Goal: Task Accomplishment & Management: Use online tool/utility

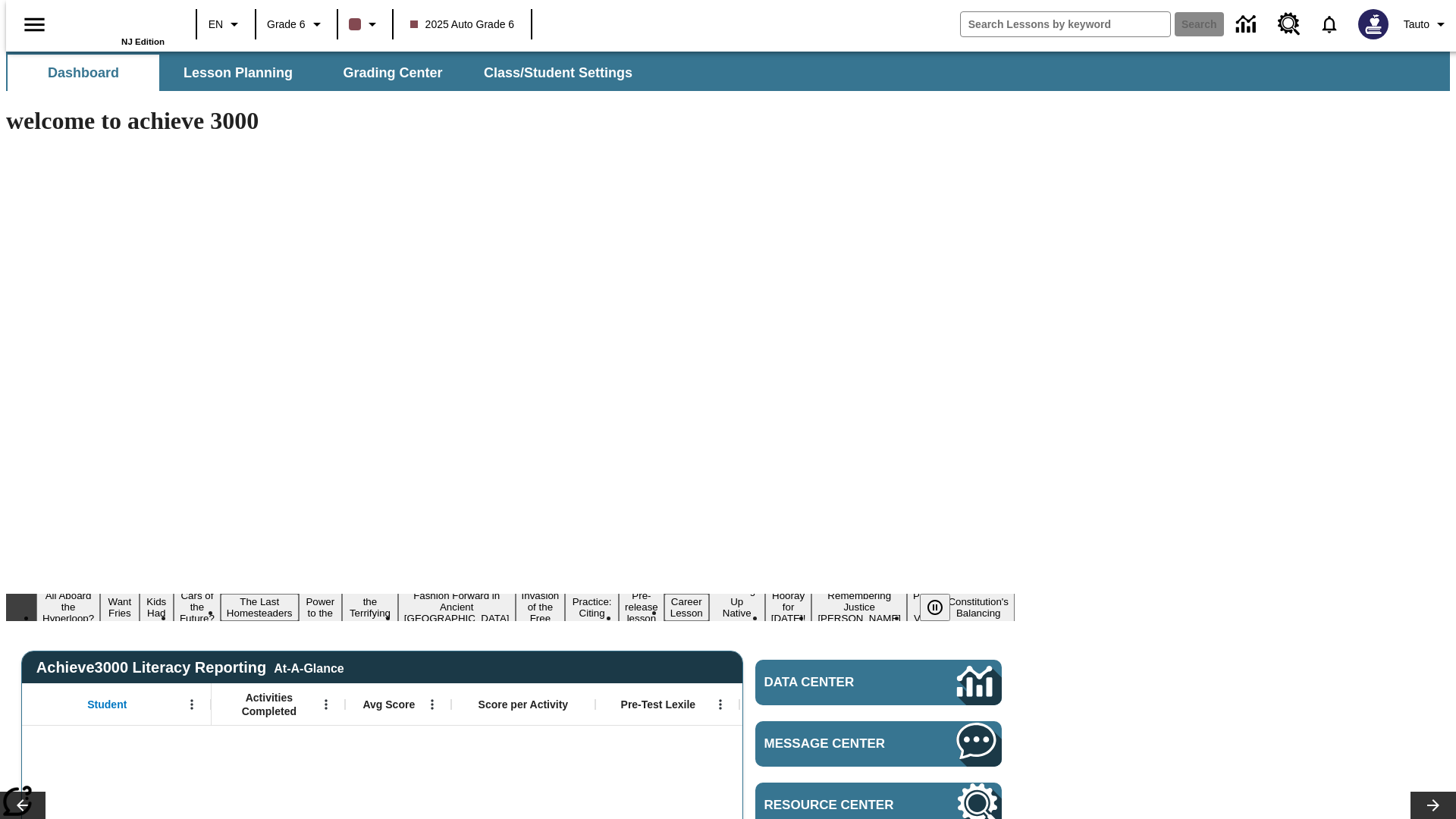
type input "-1"
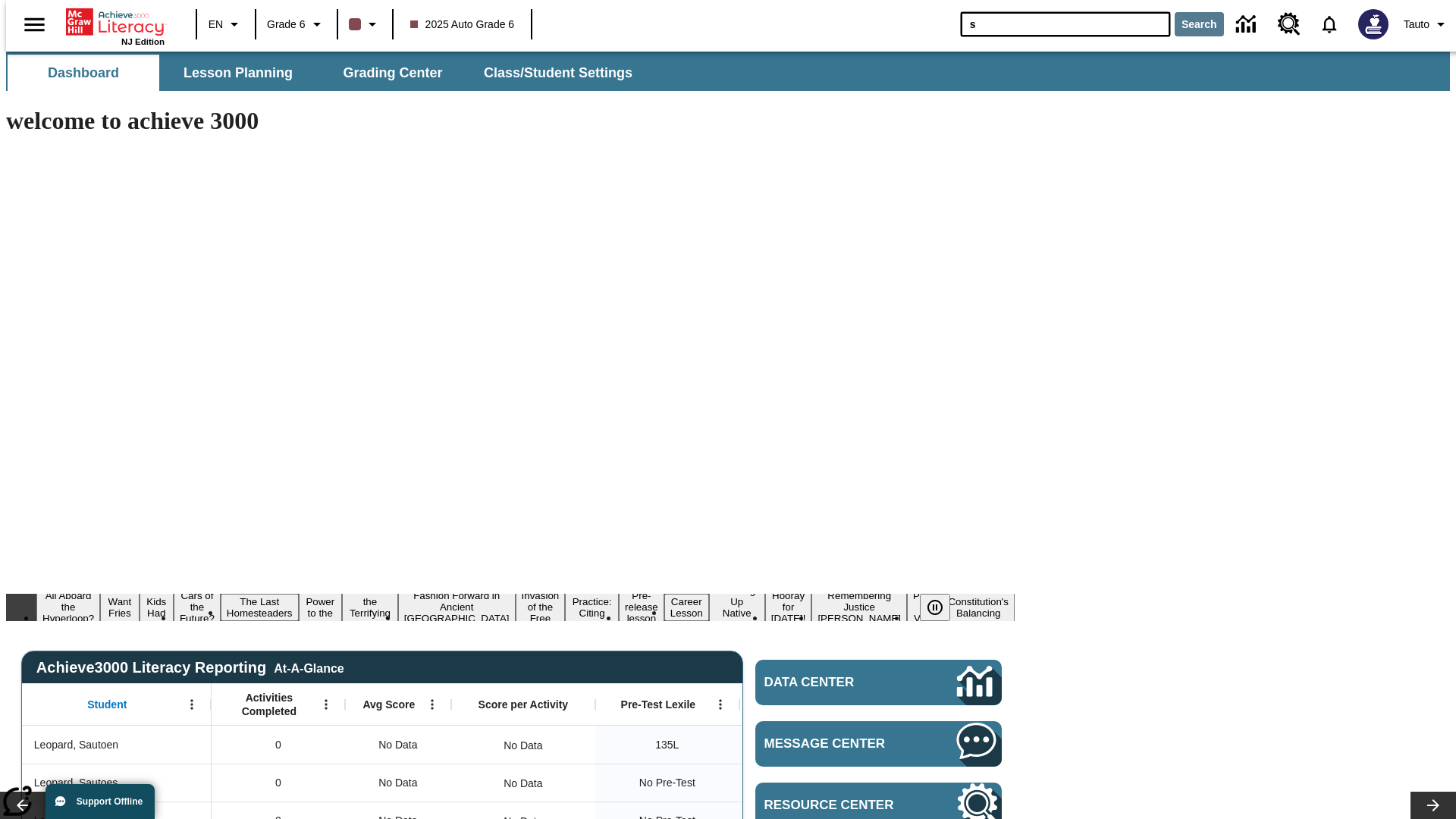
type input "s"
click at [1190, 24] on button "Search" at bounding box center [1199, 24] width 49 height 24
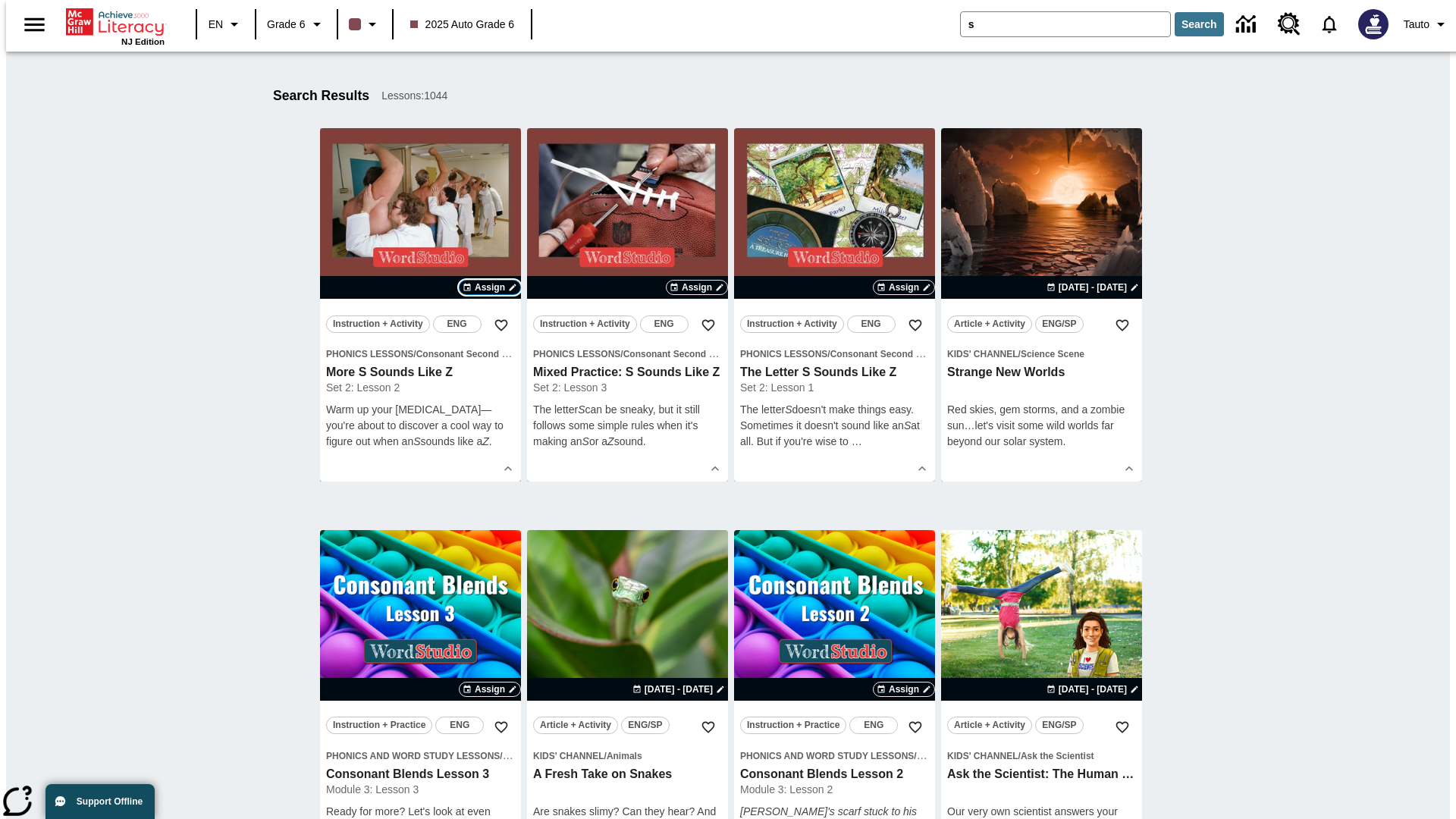
click at [490, 287] on span "Assign" at bounding box center [490, 287] width 30 height 13
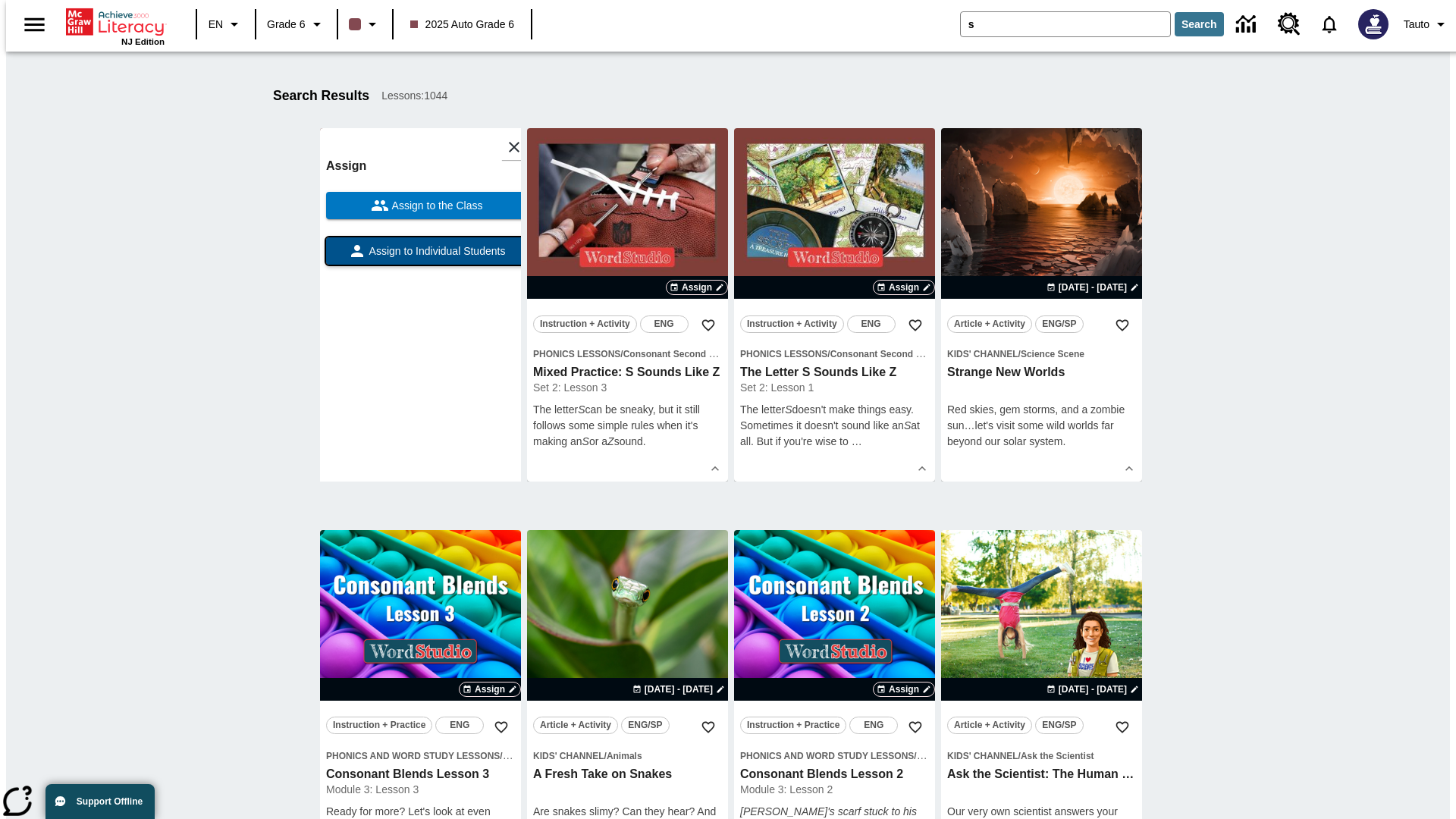
click at [420, 258] on span "Assign to Individual Students" at bounding box center [436, 251] width 140 height 16
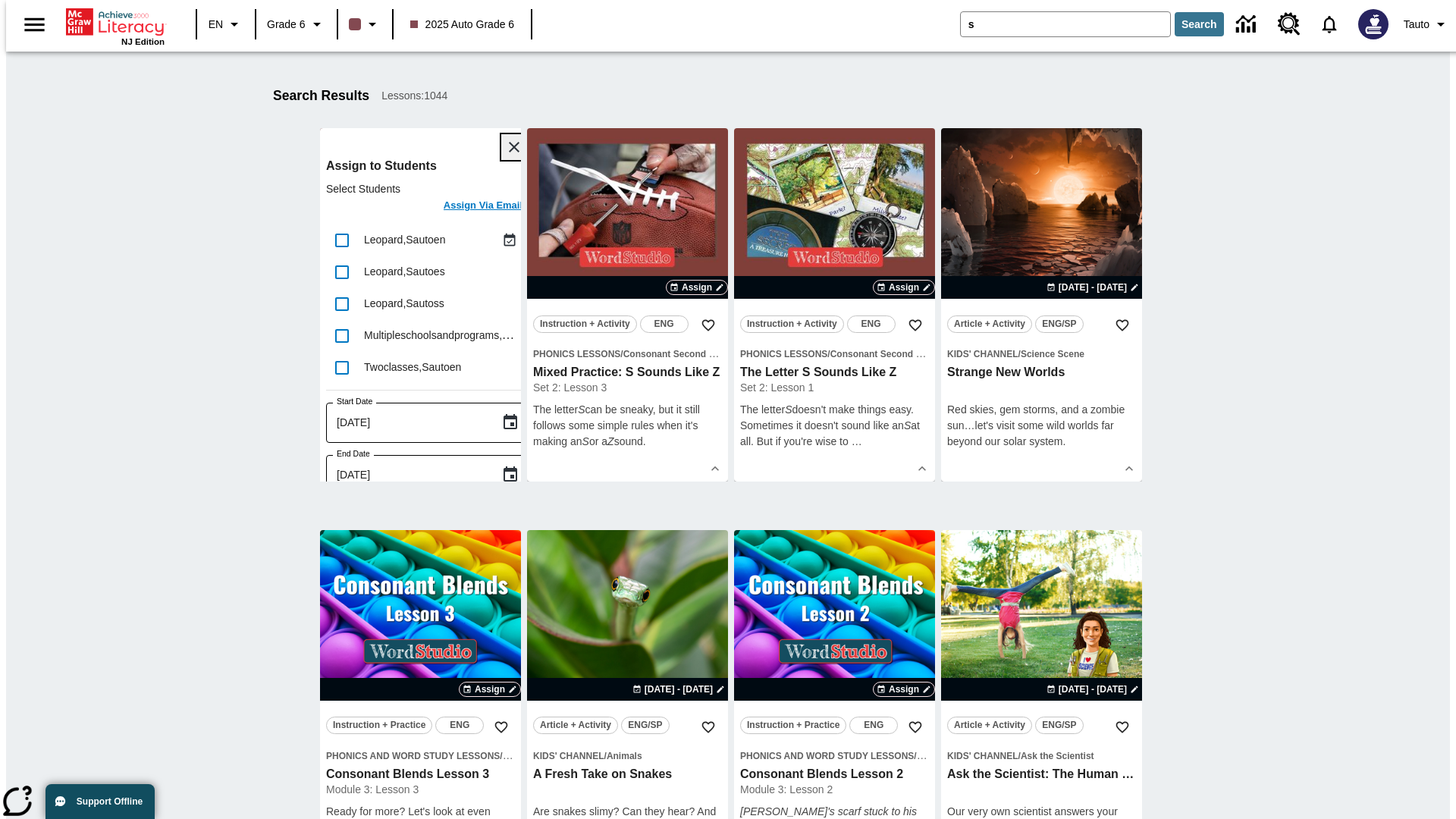
click at [509, 147] on icon "Close" at bounding box center [514, 146] width 11 height 11
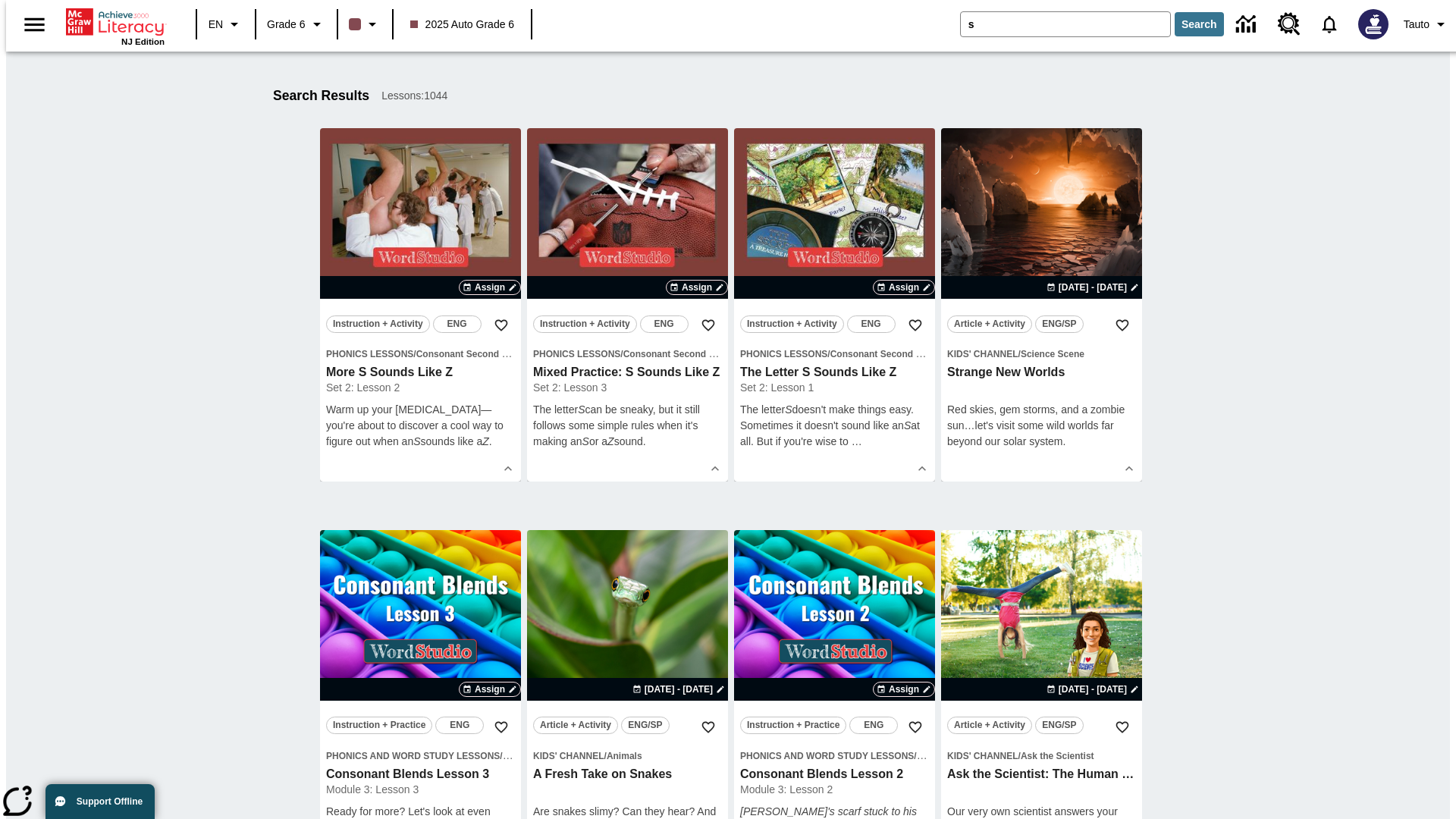
scroll to position [279, 0]
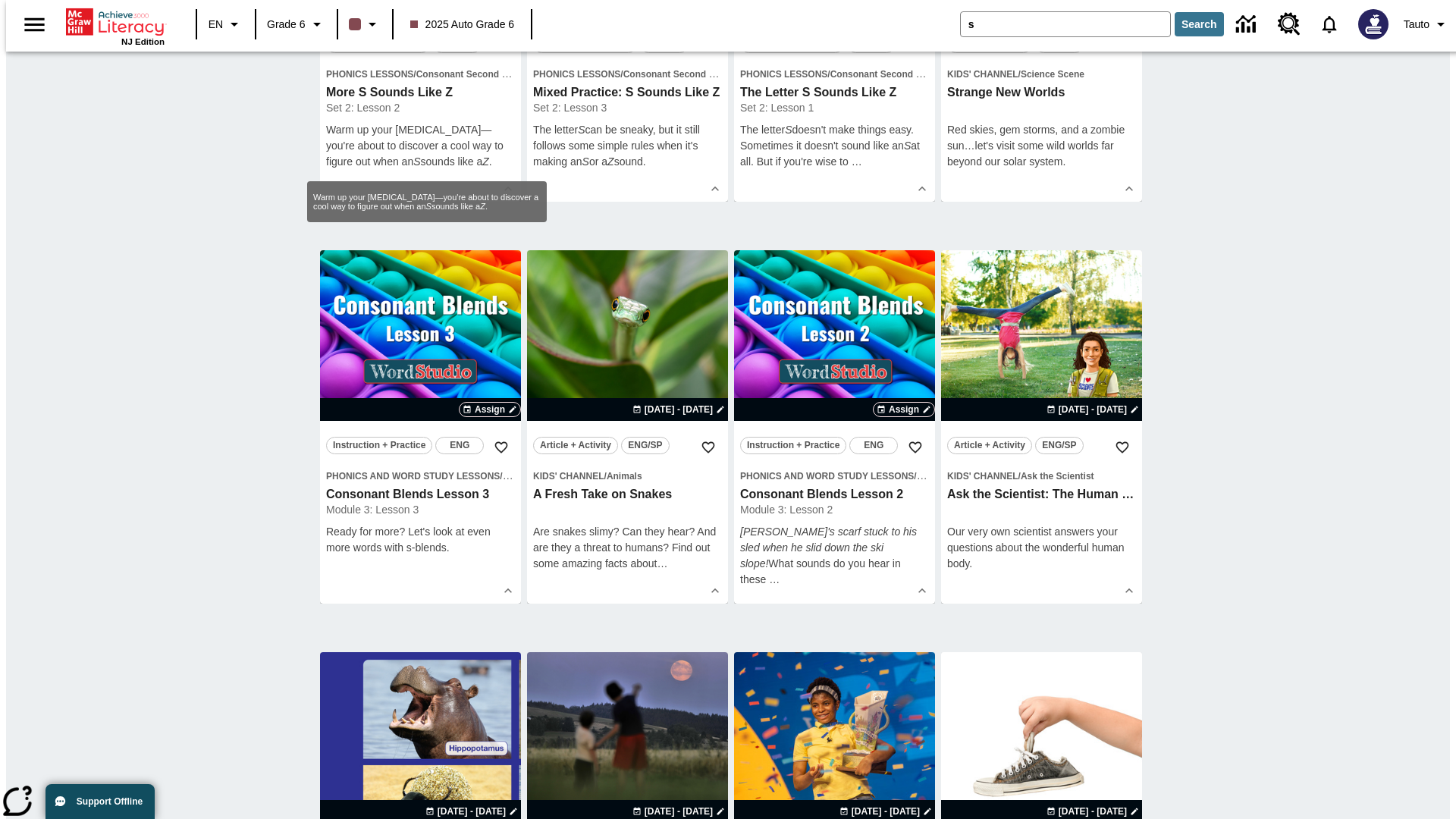
click at [490, 14] on span "Assign" at bounding box center [490, 8] width 30 height 13
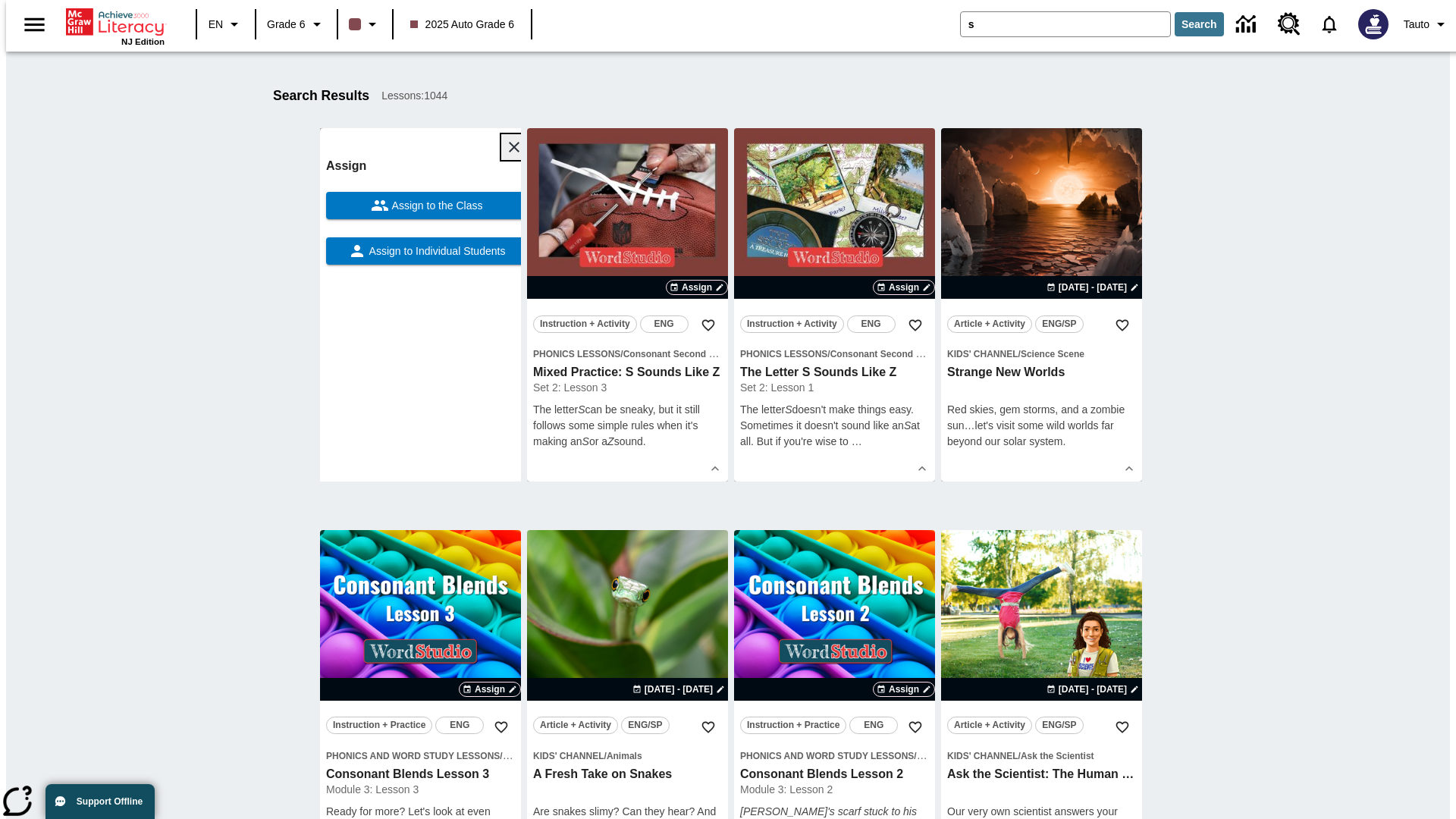
scroll to position [192, 0]
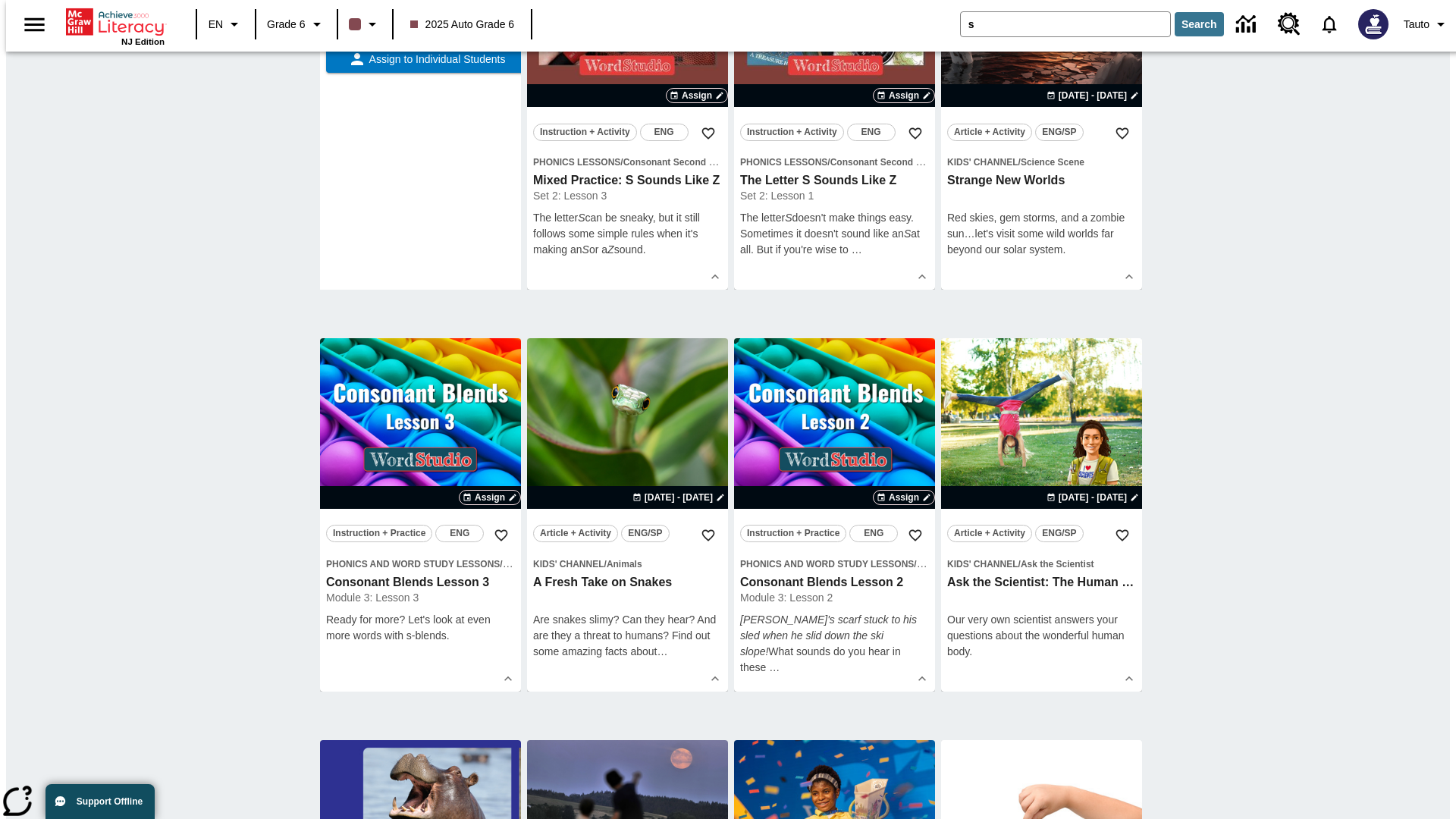
click at [420, 22] on span "Assign to the Class" at bounding box center [437, 13] width 94 height 16
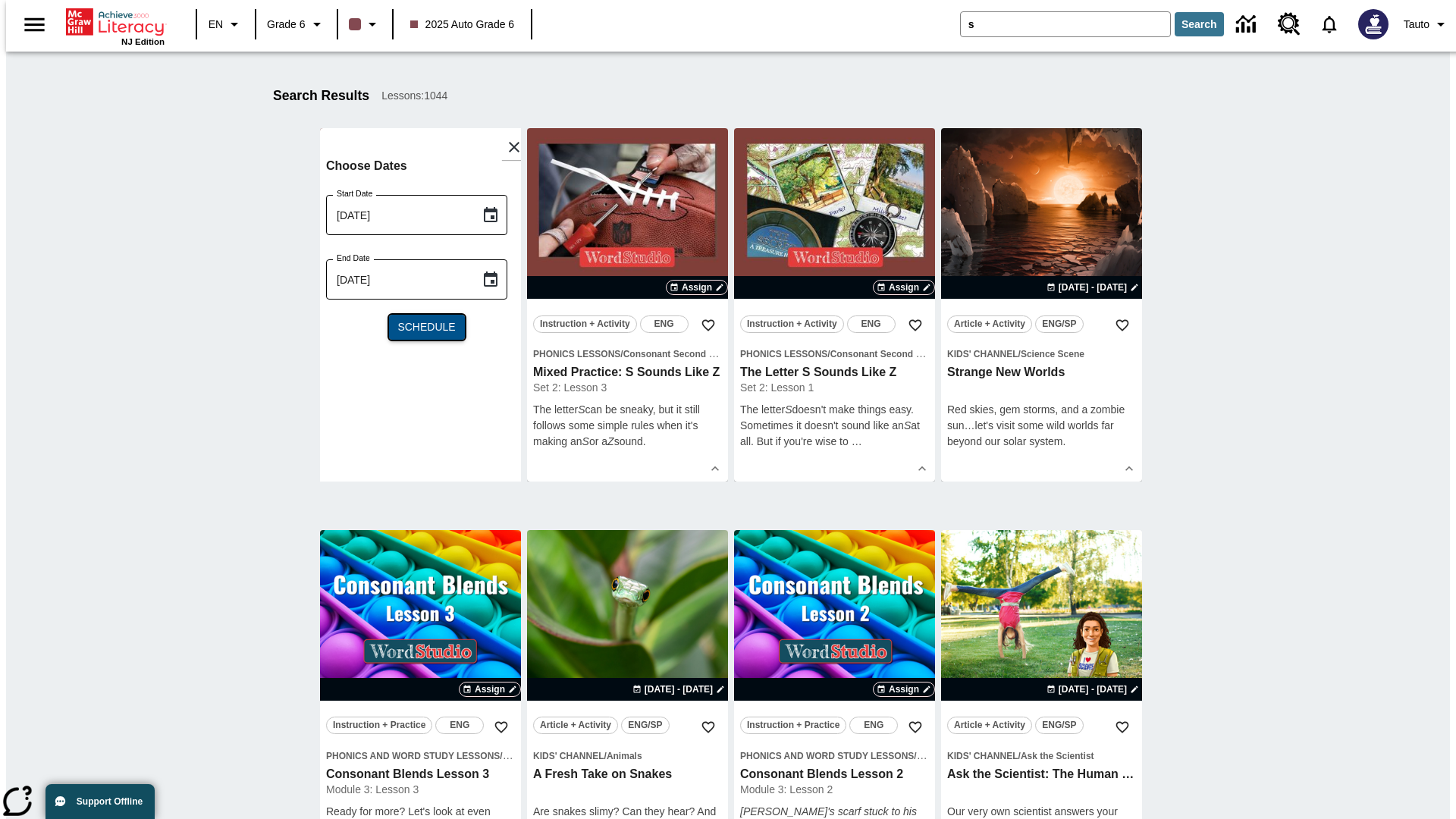
click at [420, 327] on span "Schedule" at bounding box center [426, 327] width 58 height 16
